Goal: Transaction & Acquisition: Book appointment/travel/reservation

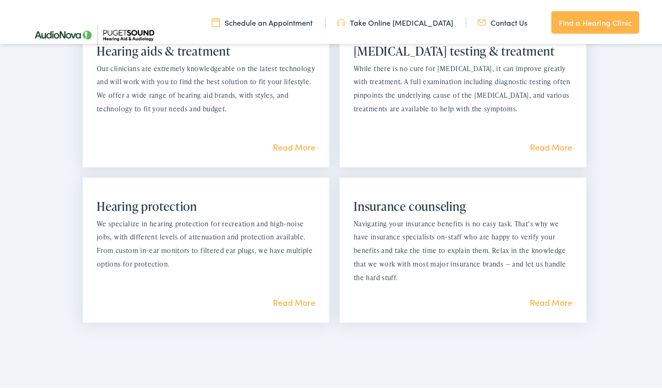
scroll to position [840, 0]
click at [552, 148] on link "Read More" at bounding box center [551, 146] width 43 height 12
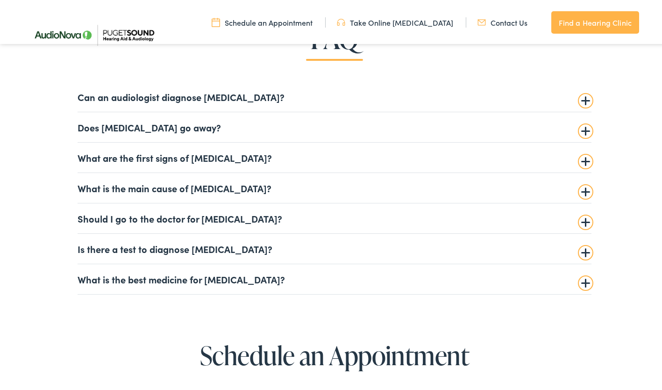
scroll to position [2173, 0]
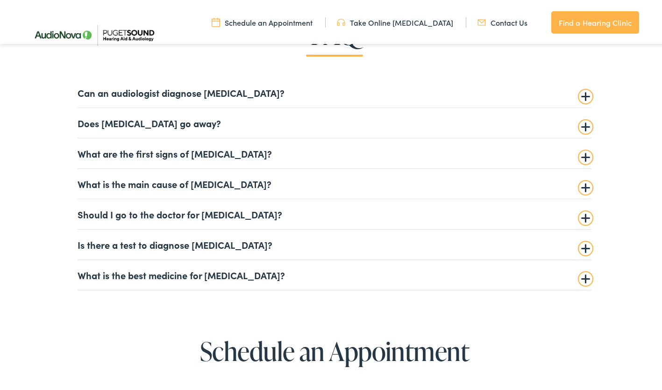
click at [582, 94] on summary "Can an audiologist diagnose [MEDICAL_DATA]?" at bounding box center [335, 90] width 514 height 11
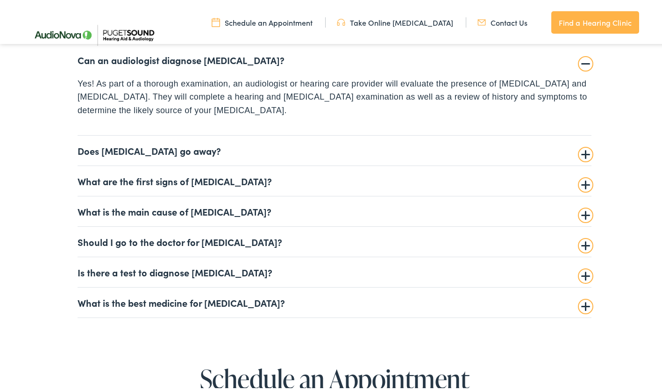
scroll to position [2211, 0]
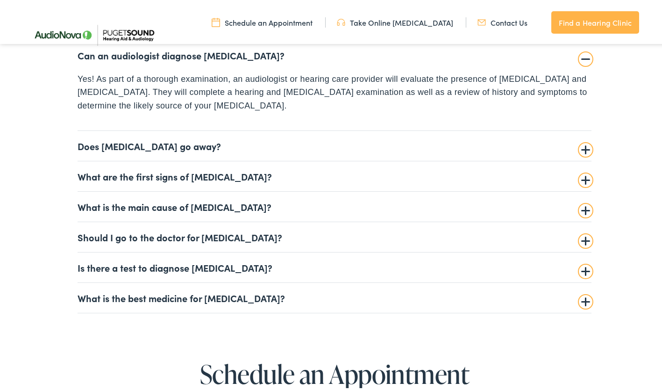
click at [582, 208] on summary "What is the main cause of [MEDICAL_DATA]?" at bounding box center [335, 204] width 514 height 11
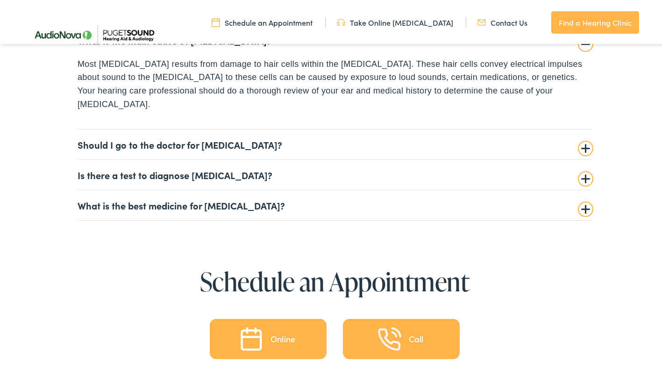
scroll to position [2319, 0]
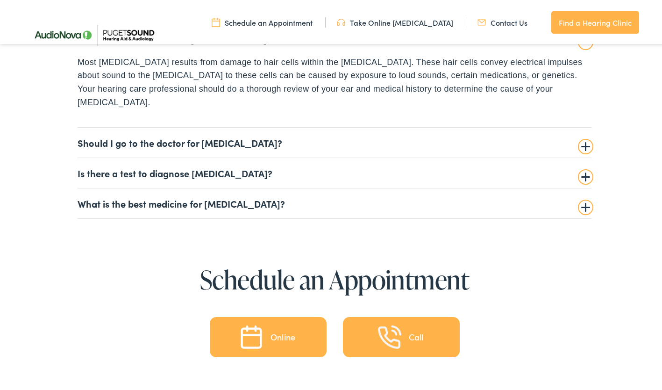
click at [584, 135] on summary "Should I go to the doctor for [MEDICAL_DATA]?" at bounding box center [335, 140] width 514 height 11
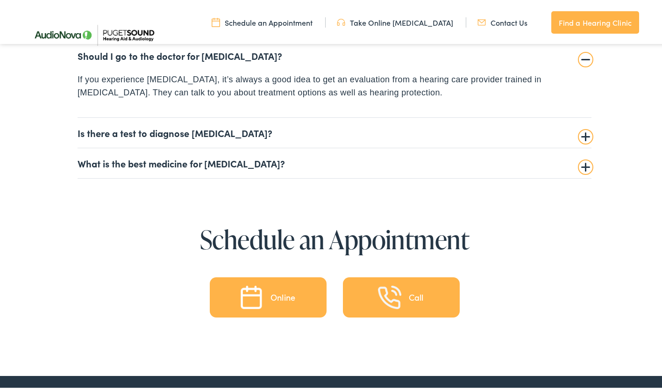
scroll to position [2334, 0]
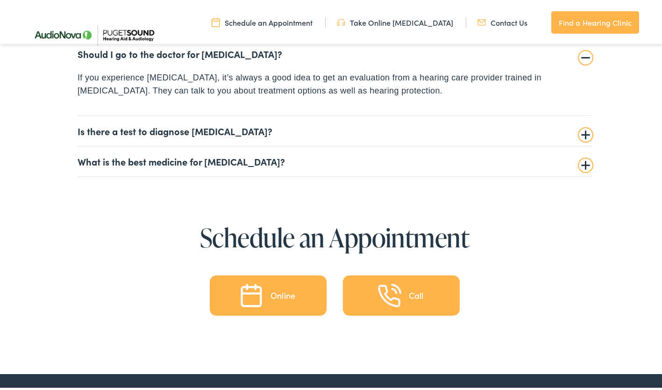
click at [582, 133] on summary "Is there a test to diagnose [MEDICAL_DATA]?" at bounding box center [335, 128] width 514 height 11
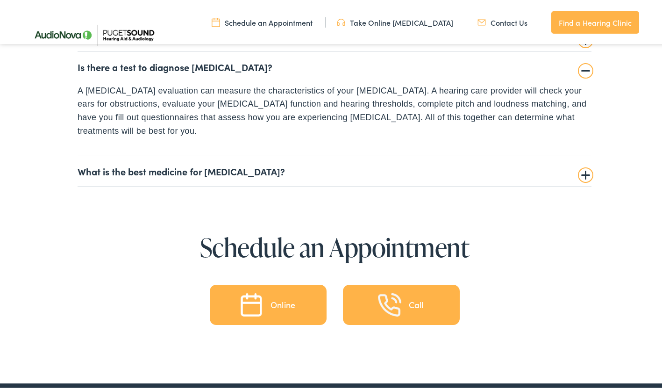
scroll to position [2354, 0]
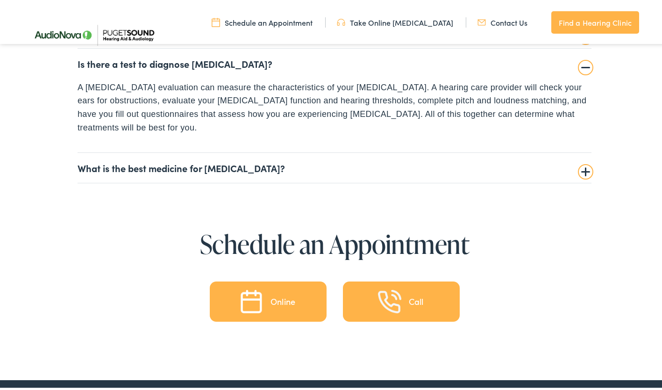
click at [582, 160] on summary "What is the best medicine for [MEDICAL_DATA]?" at bounding box center [335, 165] width 514 height 11
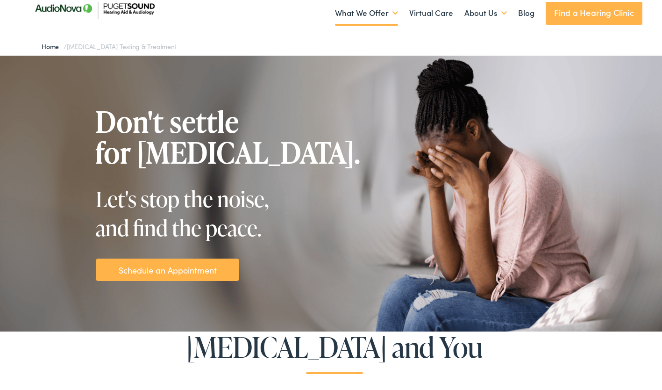
scroll to position [0, 0]
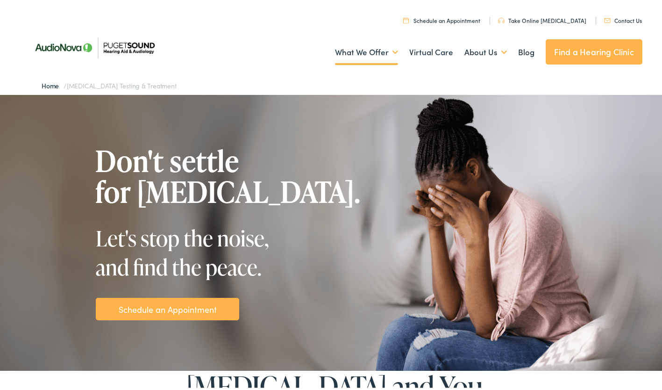
click at [152, 306] on link "Schedule an Appointment" at bounding box center [168, 307] width 98 height 13
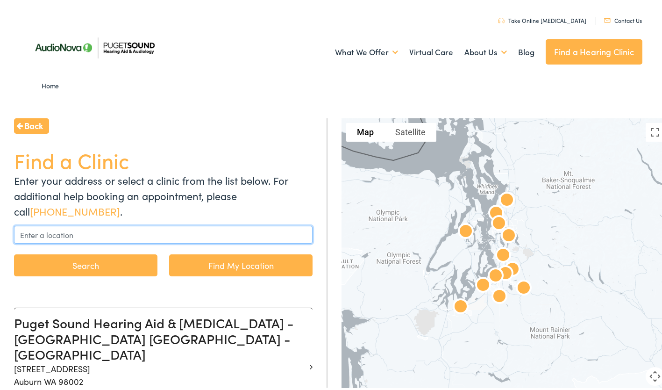
click at [46, 230] on input "text" at bounding box center [163, 233] width 299 height 18
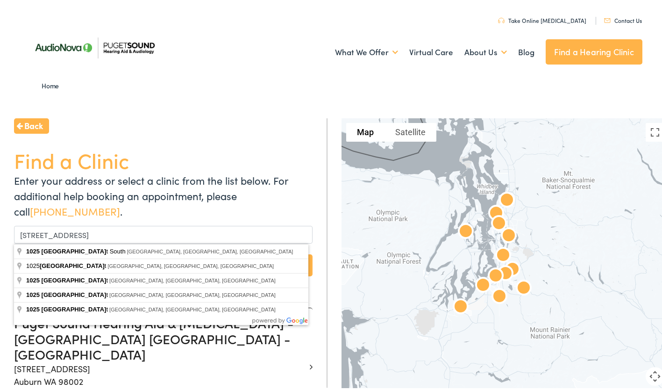
type input "1025 Lake Street South, Kirkland, WA, USA"
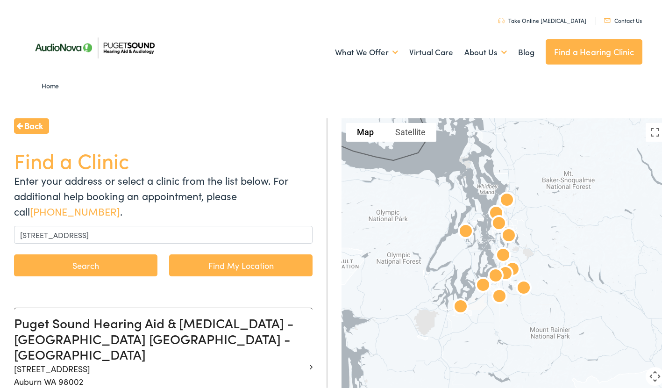
click at [87, 266] on button "Search" at bounding box center [85, 263] width 143 height 22
click at [85, 272] on button "Search" at bounding box center [85, 263] width 143 height 22
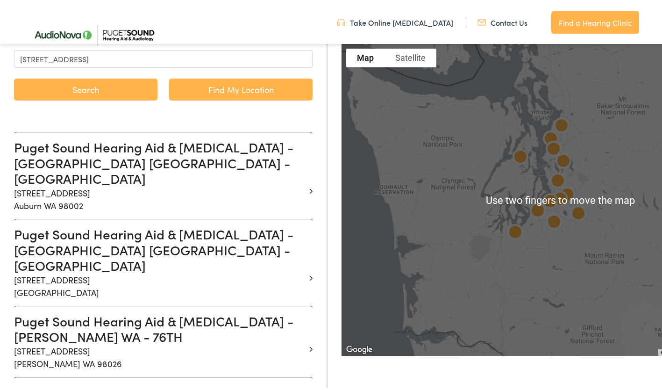
scroll to position [172, 0]
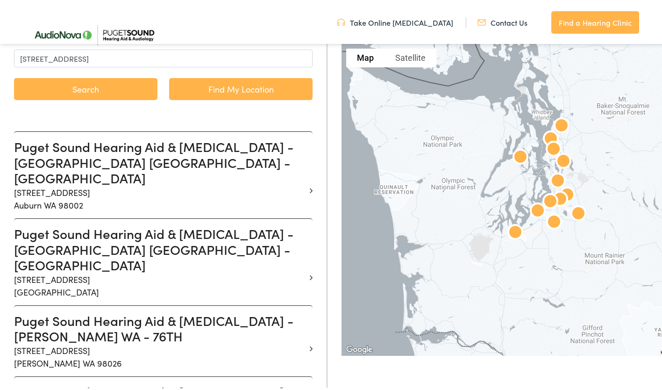
click at [61, 235] on h3 "Puget Sound Hearing Aid & Audiology - BELLEVUE WA - 116TH AVE" at bounding box center [160, 247] width 292 height 47
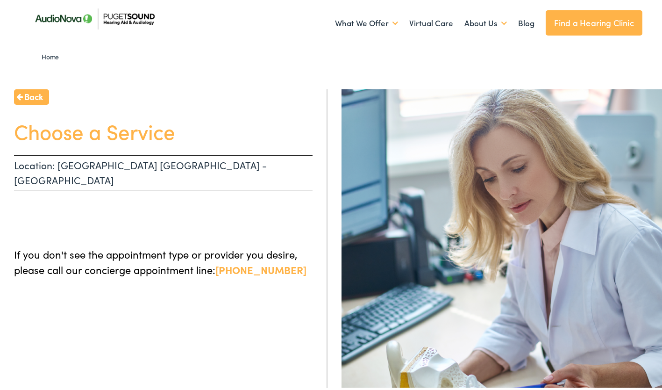
scroll to position [32, 0]
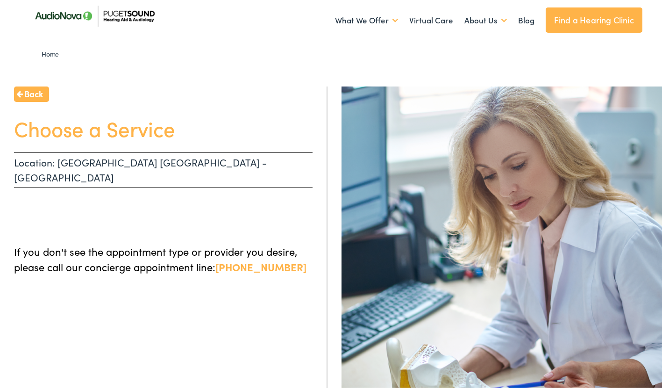
click at [58, 304] on div "Back Choose a Service Location: BELLEVUE WA - 116TH AVE If you don't see the ap…" at bounding box center [164, 280] width 328 height 390
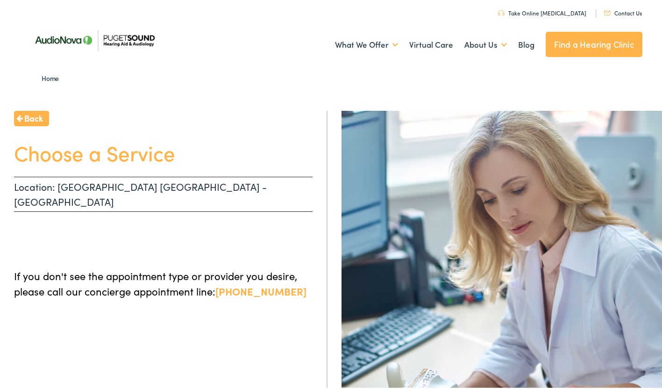
scroll to position [8, 0]
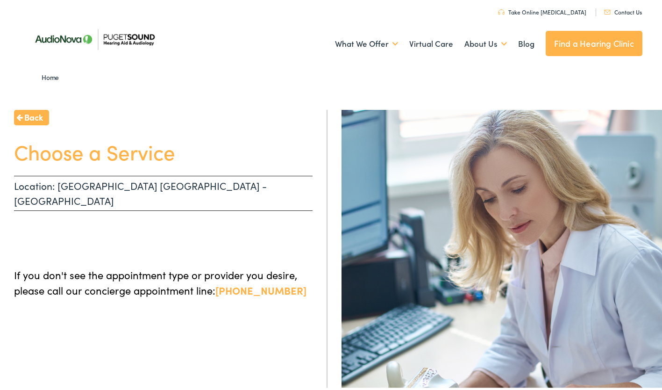
click at [77, 157] on h1 "Choose a Service" at bounding box center [163, 149] width 299 height 25
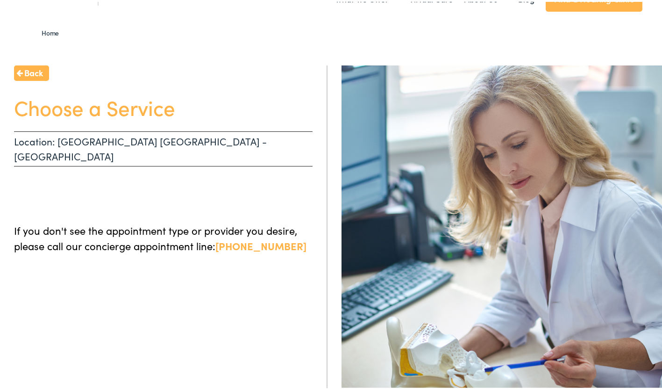
scroll to position [52, 0]
click at [262, 237] on link "855-720-0767" at bounding box center [260, 244] width 91 height 14
